Goal: Information Seeking & Learning: Learn about a topic

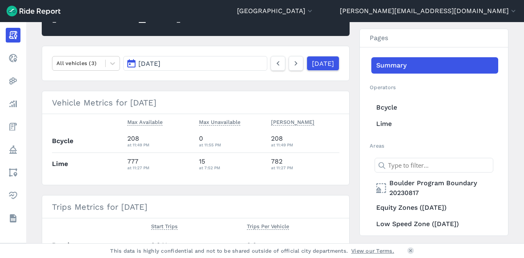
scroll to position [112, 0]
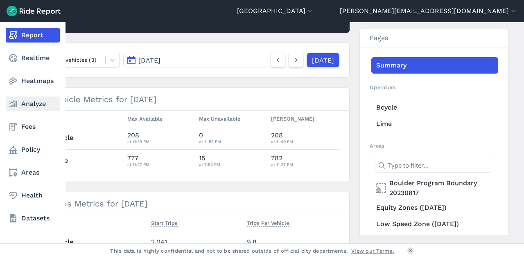
click at [21, 104] on link "Analyze" at bounding box center [33, 104] width 54 height 15
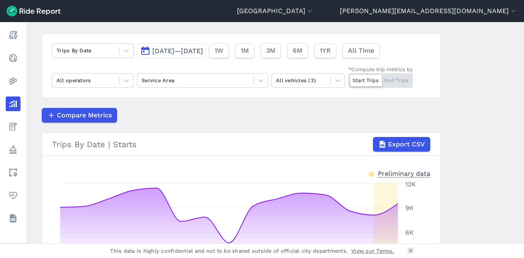
scroll to position [43, 0]
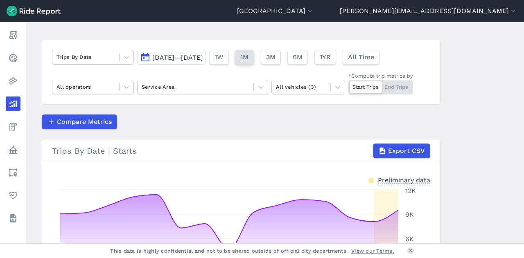
click at [248, 56] on span "1M" at bounding box center [244, 57] width 8 height 10
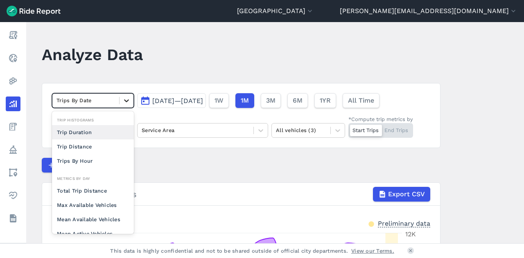
click at [128, 104] on icon at bounding box center [126, 101] width 8 height 8
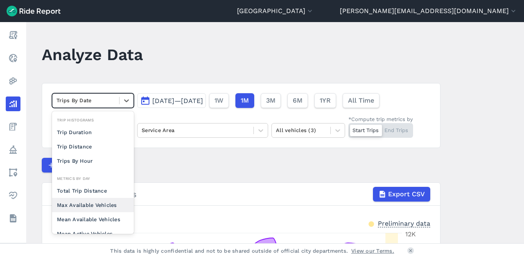
click at [106, 201] on div "Max Available Vehicles" at bounding box center [93, 205] width 82 height 14
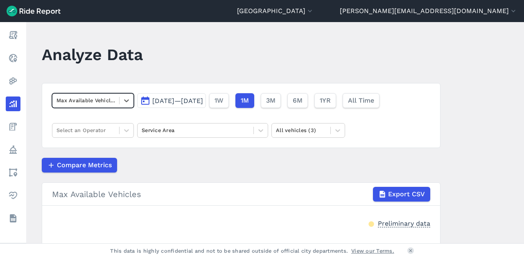
type input "u"
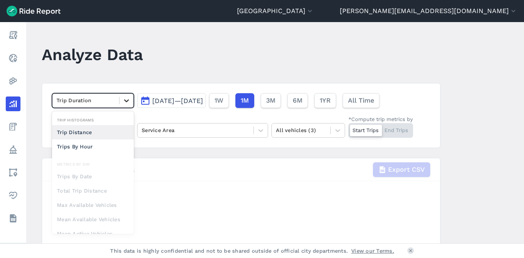
click at [132, 102] on div at bounding box center [127, 101] width 14 height 14
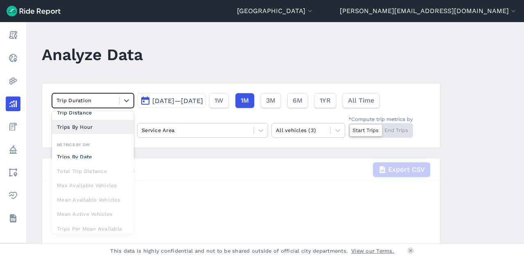
scroll to position [71, 0]
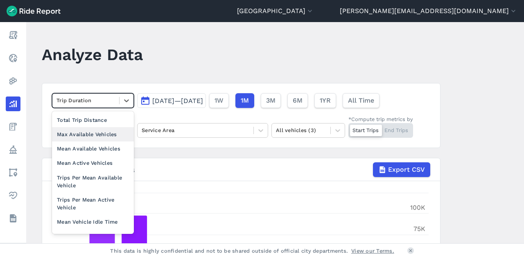
click at [96, 134] on div "Max Available Vehicles" at bounding box center [93, 134] width 82 height 14
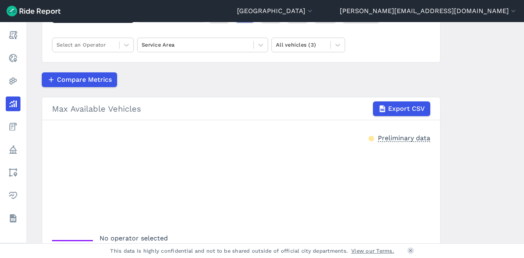
scroll to position [82, 0]
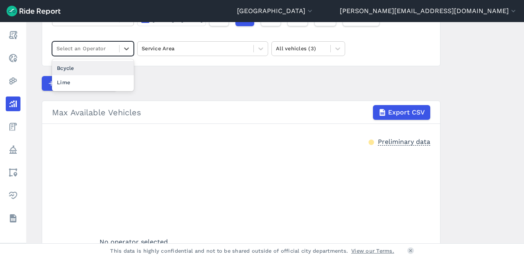
click at [94, 52] on div at bounding box center [85, 48] width 59 height 9
click at [68, 86] on div "Lime" at bounding box center [93, 82] width 82 height 14
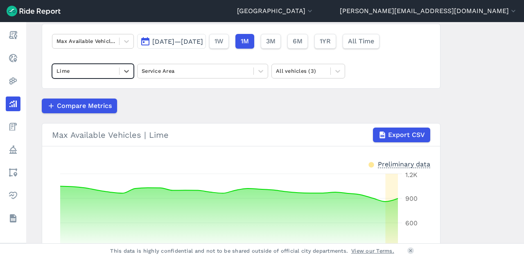
scroll to position [57, 0]
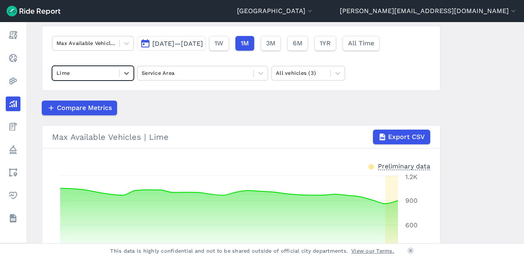
click at [114, 68] on div "Lime" at bounding box center [85, 73] width 67 height 13
click at [94, 94] on div "Bcycle" at bounding box center [93, 93] width 82 height 14
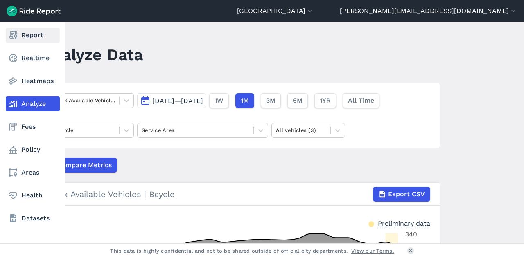
click at [15, 41] on link "Report" at bounding box center [33, 35] width 54 height 15
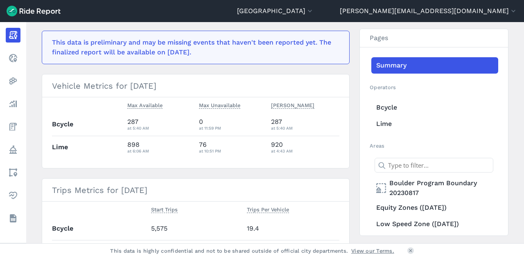
scroll to position [237, 0]
